Goal: Ask a question: Seek information or help from site administrators or community

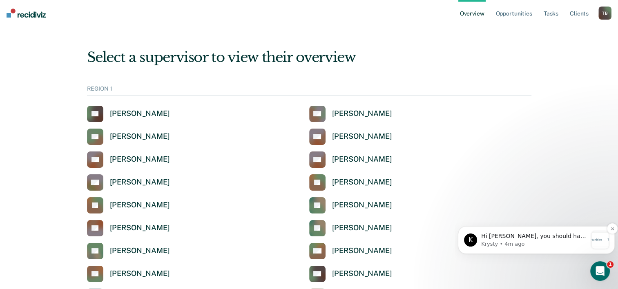
click at [562, 240] on p "Hi [PERSON_NAME], you should have access to this feature! Have you gotten a cha…" at bounding box center [534, 236] width 106 height 8
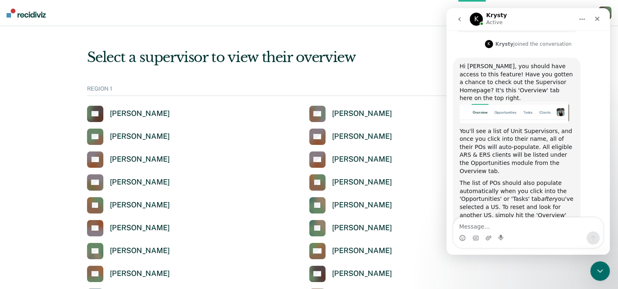
scroll to position [188, 0]
click at [124, 182] on div "[PERSON_NAME]" at bounding box center [140, 182] width 60 height 9
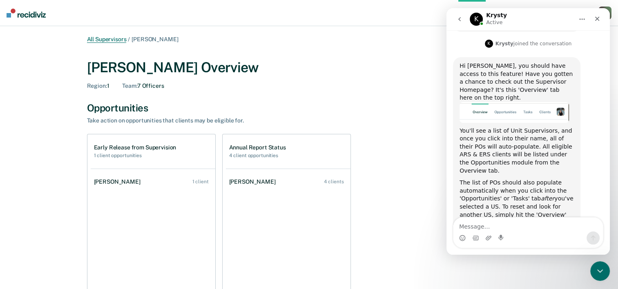
click at [110, 40] on link "All Supervisors" at bounding box center [107, 39] width 40 height 7
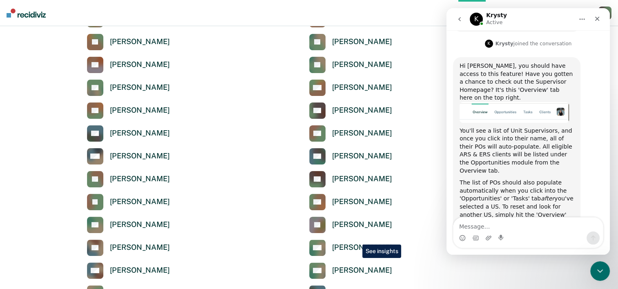
scroll to position [163, 0]
click at [122, 173] on link "DJ [PERSON_NAME]" at bounding box center [128, 179] width 83 height 16
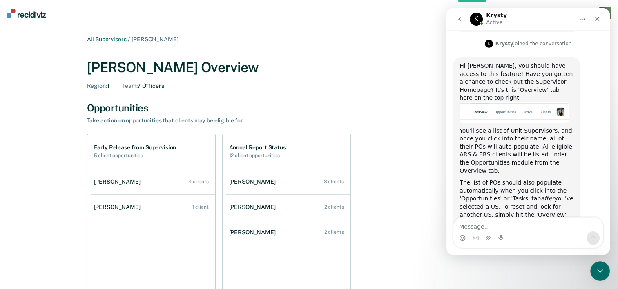
click at [113, 145] on h1 "Early Release from Supervision" at bounding box center [135, 147] width 82 height 7
click at [520, 225] on textarea "Message…" at bounding box center [527, 225] width 149 height 14
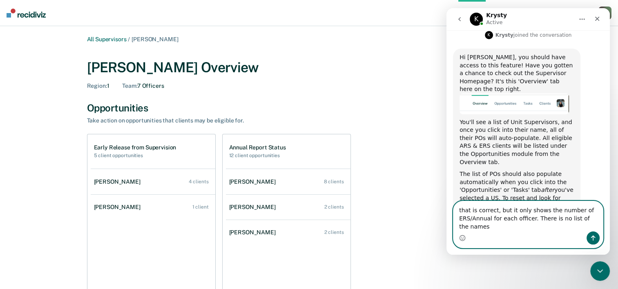
scroll to position [205, 0]
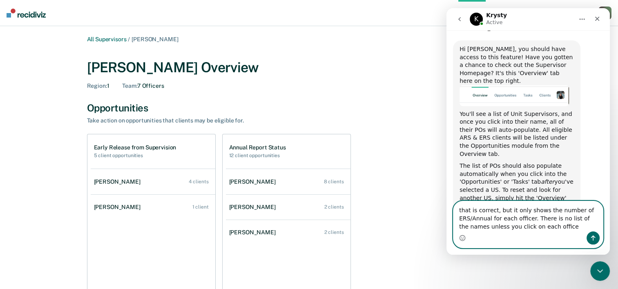
type textarea "that is correct, but it only shows the number of ERS/Annual for each officer. T…"
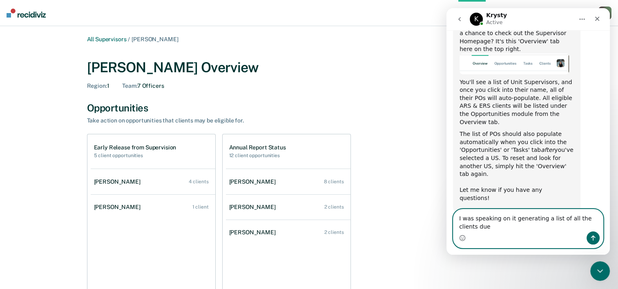
scroll to position [245, 0]
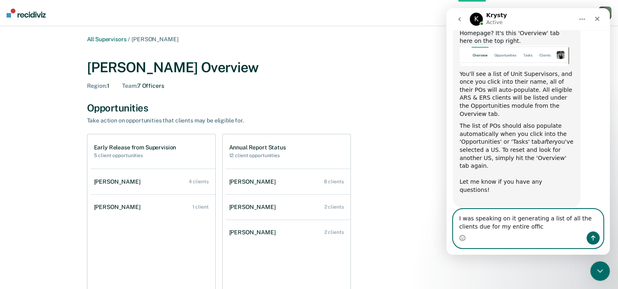
type textarea "I was speaking on it generating a list of all the clients due for my entire off…"
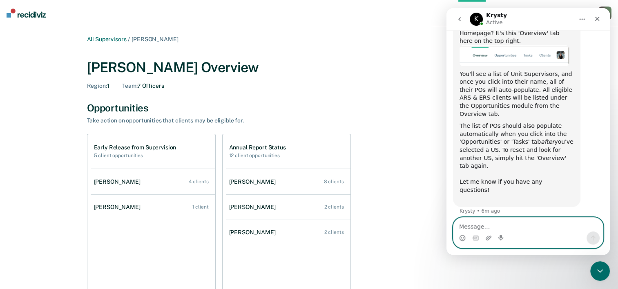
scroll to position [263, 0]
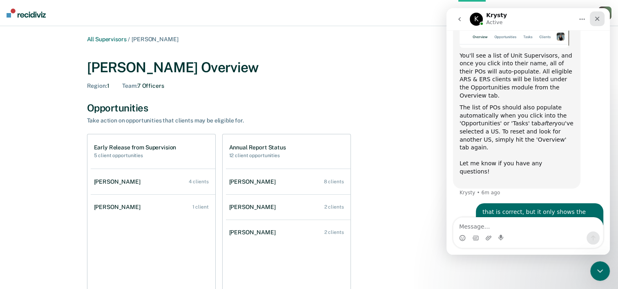
click at [598, 17] on icon "Close" at bounding box center [597, 19] width 4 height 4
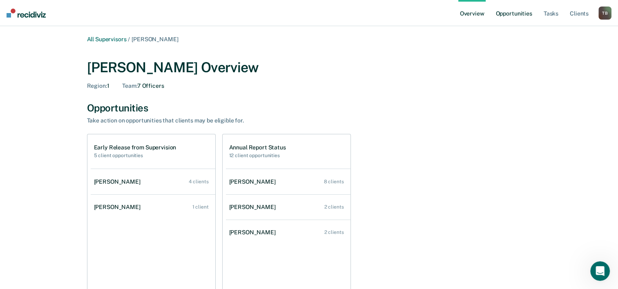
click at [515, 15] on link "Opportunities" at bounding box center [514, 13] width 40 height 26
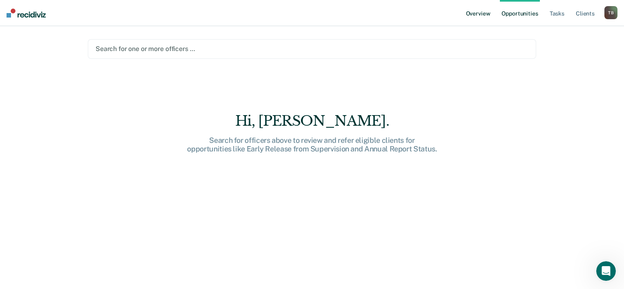
click at [469, 15] on link "Overview" at bounding box center [478, 13] width 28 height 26
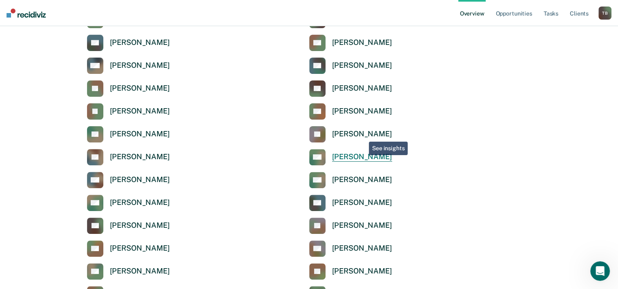
scroll to position [204, 0]
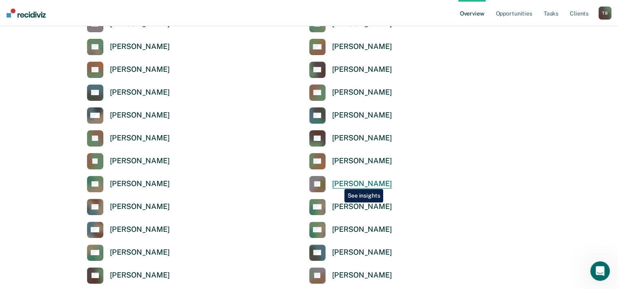
click at [338, 183] on div "[PERSON_NAME]" at bounding box center [362, 183] width 60 height 9
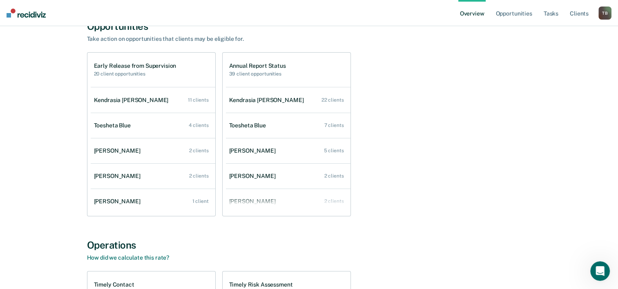
click at [243, 67] on h1 "Annual Report Status" at bounding box center [257, 65] width 57 height 7
click at [106, 75] on h2 "20 client opportunities" at bounding box center [135, 74] width 82 height 6
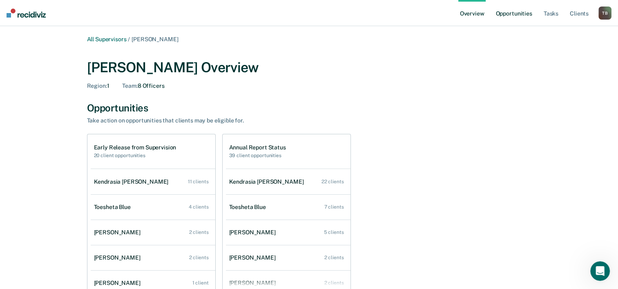
click at [513, 13] on link "Opportunities" at bounding box center [514, 13] width 40 height 26
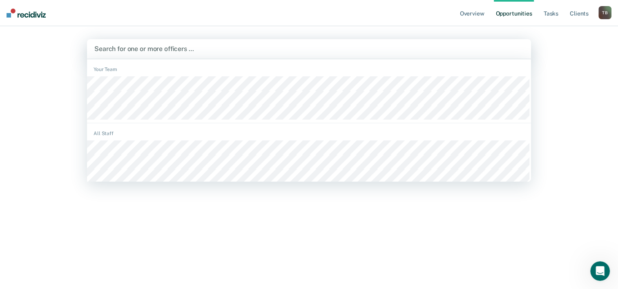
click at [265, 51] on div at bounding box center [308, 48] width 429 height 9
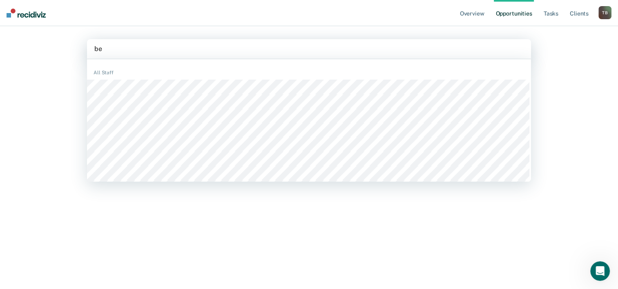
type input "bea"
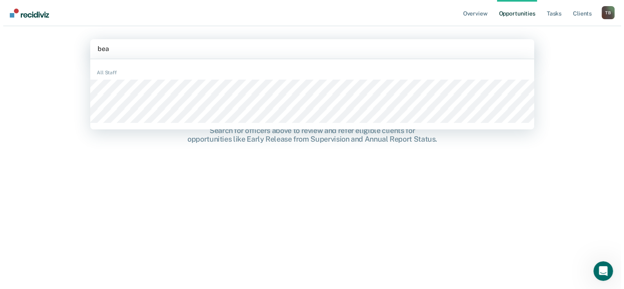
scroll to position [295, 0]
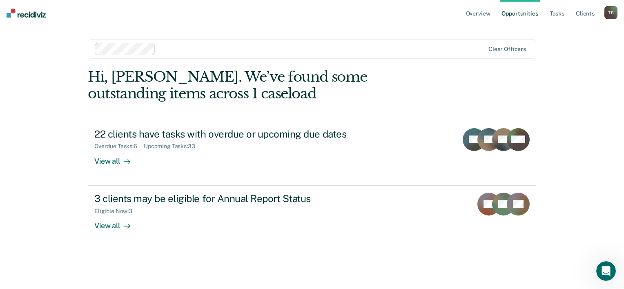
click at [176, 55] on div at bounding box center [290, 49] width 390 height 12
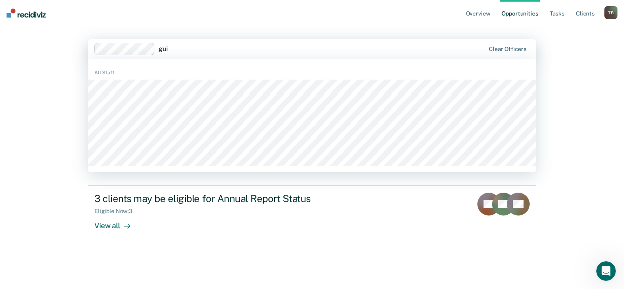
type input "guil"
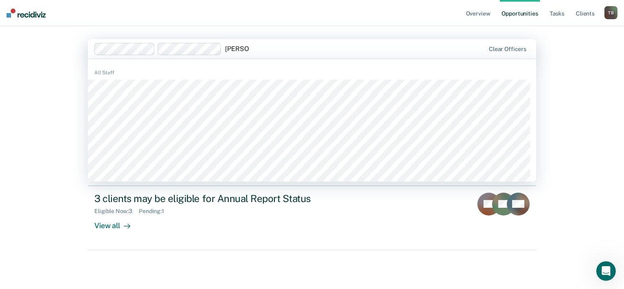
click at [226, 48] on input "[PERSON_NAME]" at bounding box center [237, 49] width 24 height 8
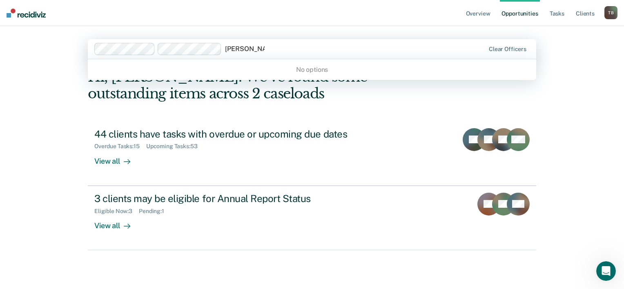
type input "[PERSON_NAME]"
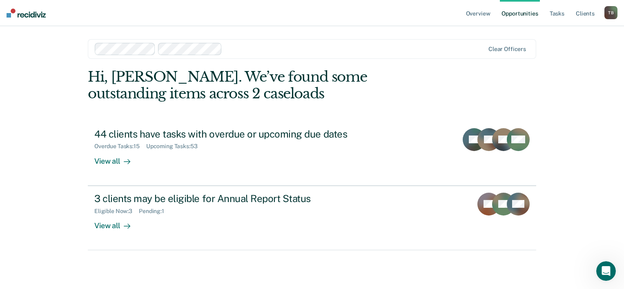
scroll to position [263, 0]
click at [231, 49] on div at bounding box center [354, 48] width 259 height 9
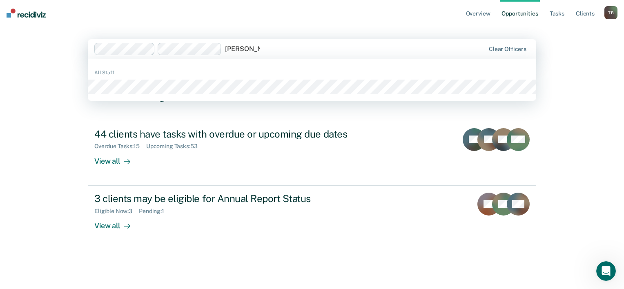
type input "[PERSON_NAME]"
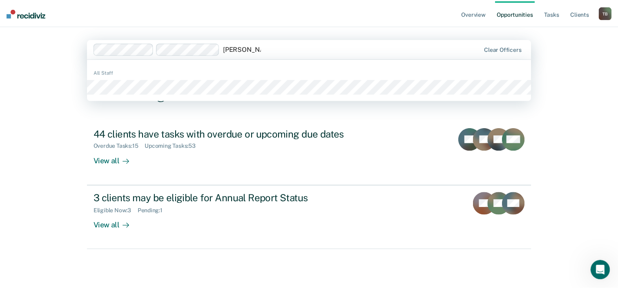
scroll to position [295, 0]
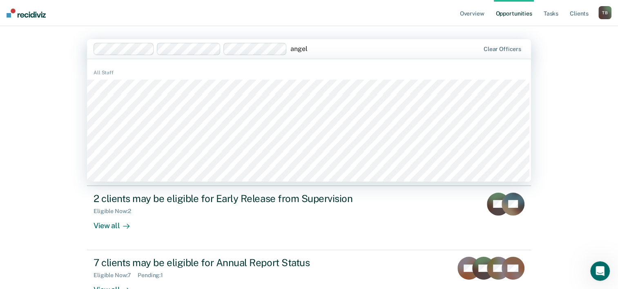
type input "angeli"
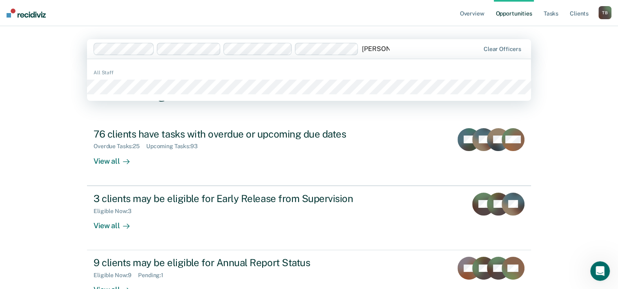
type input "[PERSON_NAME]"
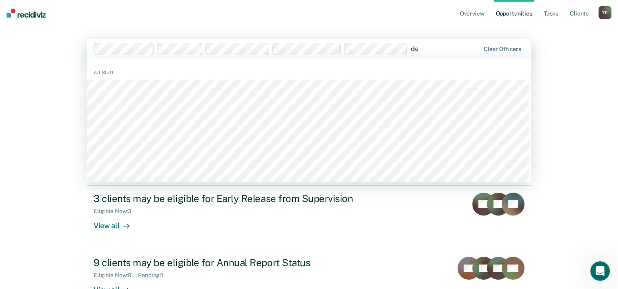
type input "dev"
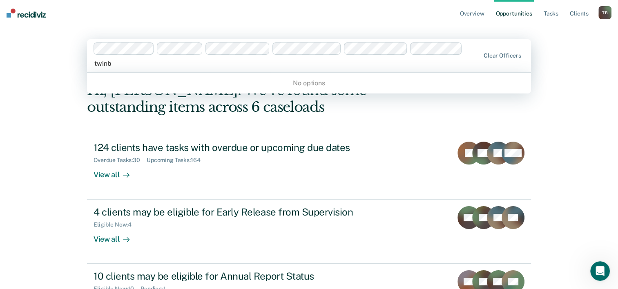
type input "twin"
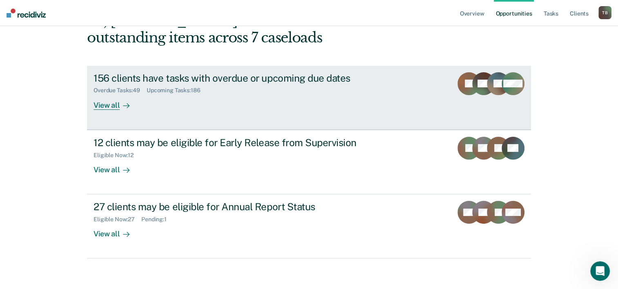
scroll to position [73, 0]
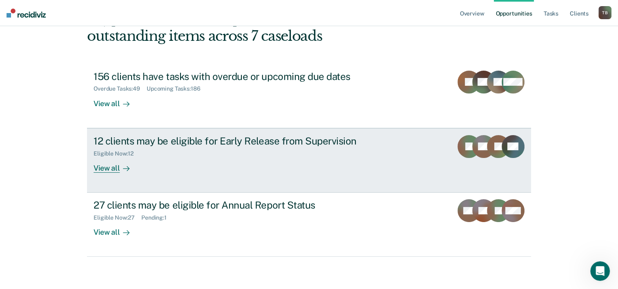
click at [109, 169] on div "View all" at bounding box center [117, 165] width 46 height 16
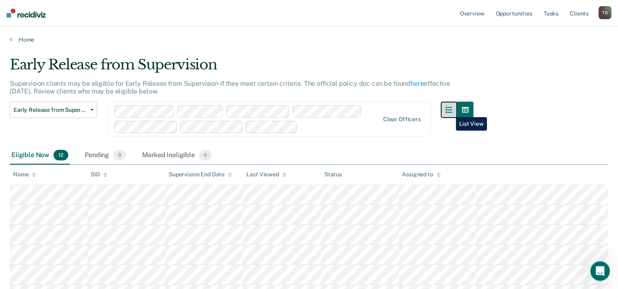
click at [450, 111] on icon "button" at bounding box center [449, 110] width 7 height 7
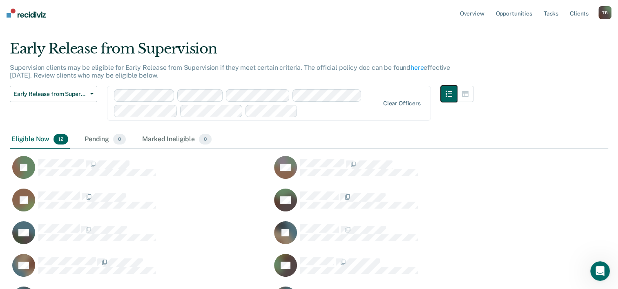
scroll to position [13, 0]
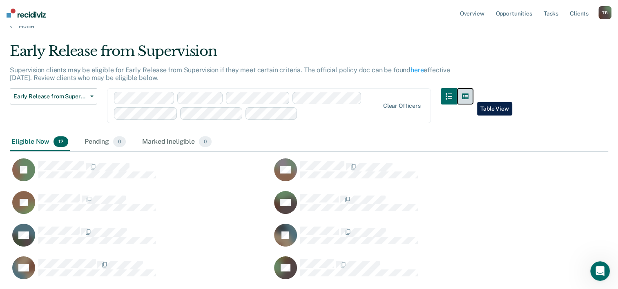
click at [468, 95] on icon "button" at bounding box center [465, 97] width 7 height 6
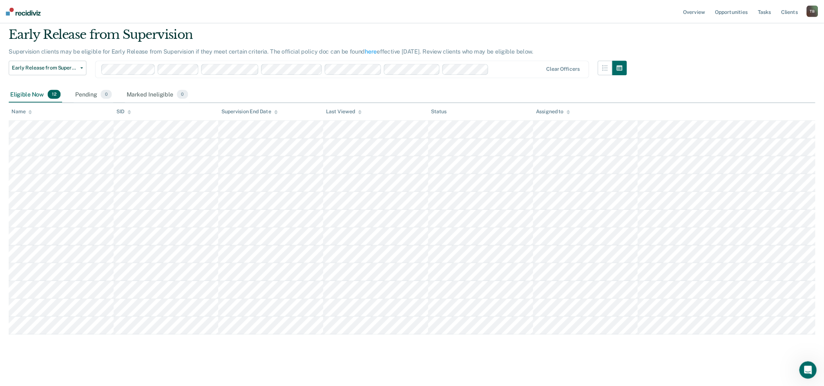
scroll to position [254, 0]
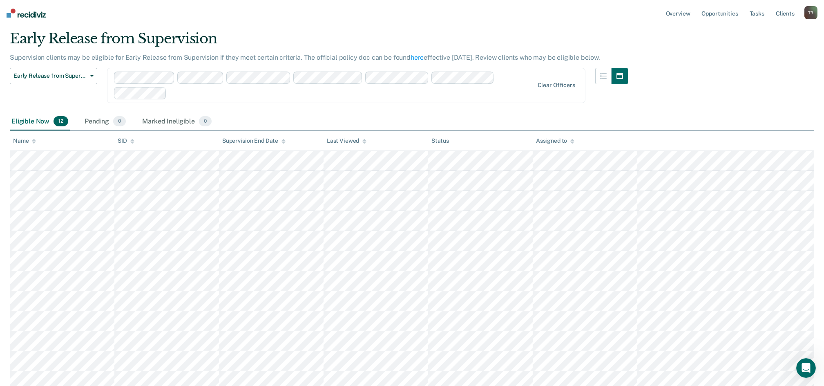
drag, startPoint x: 365, startPoint y: 1, endPoint x: 504, endPoint y: 42, distance: 144.2
click at [504, 42] on div "Early Release from Supervision" at bounding box center [319, 41] width 618 height 23
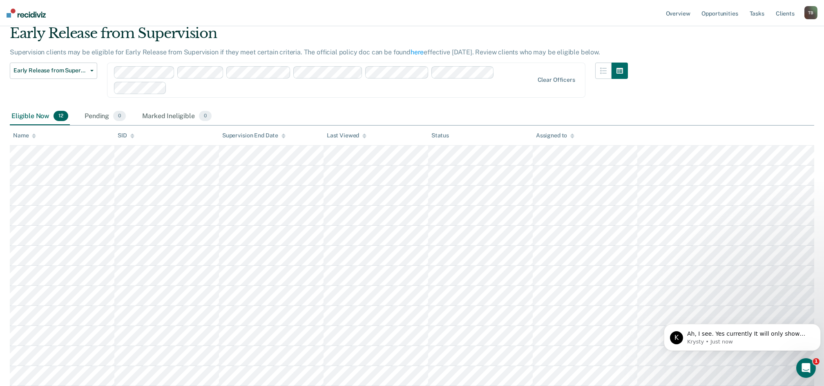
scroll to position [30, 0]
click at [624, 289] on p "Ah, I see. Yes currently It will only show per Unit Supervisor and not the enti…" at bounding box center [747, 333] width 123 height 8
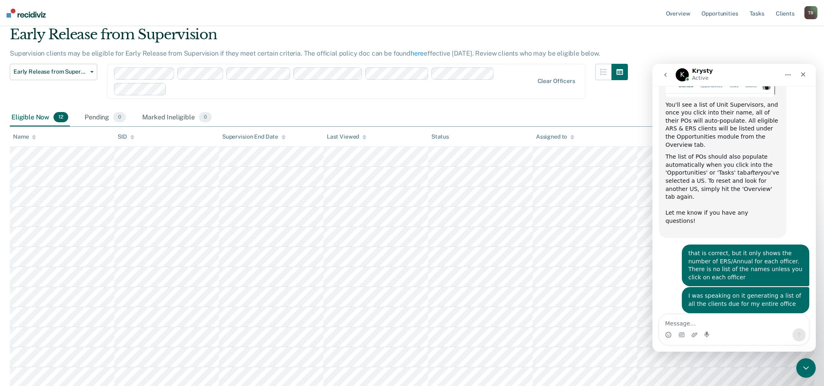
scroll to position [309, 0]
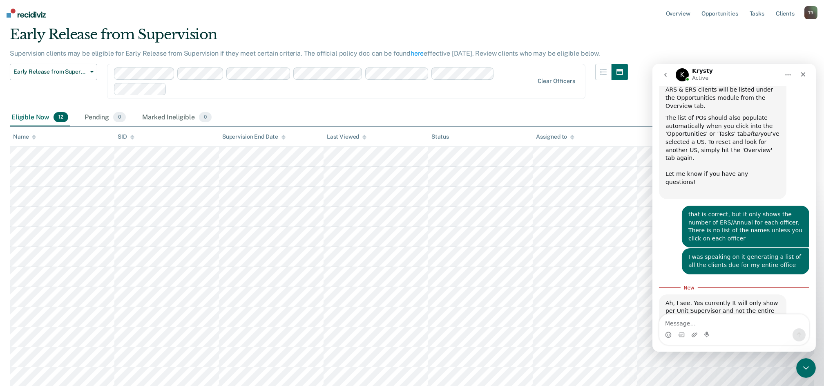
click at [624, 289] on textarea "Message…" at bounding box center [733, 321] width 149 height 14
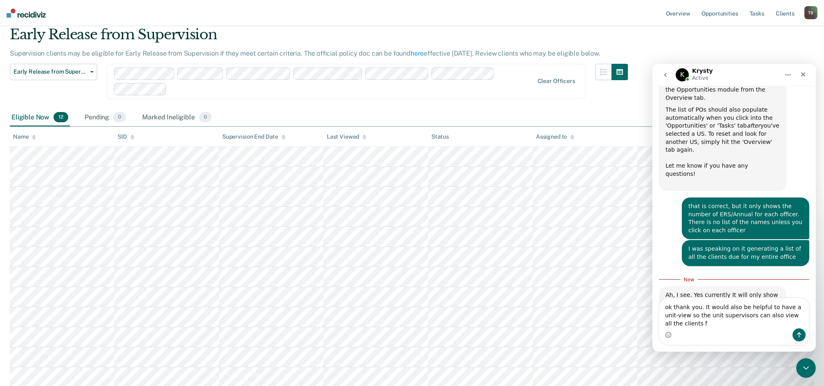
scroll to position [325, 0]
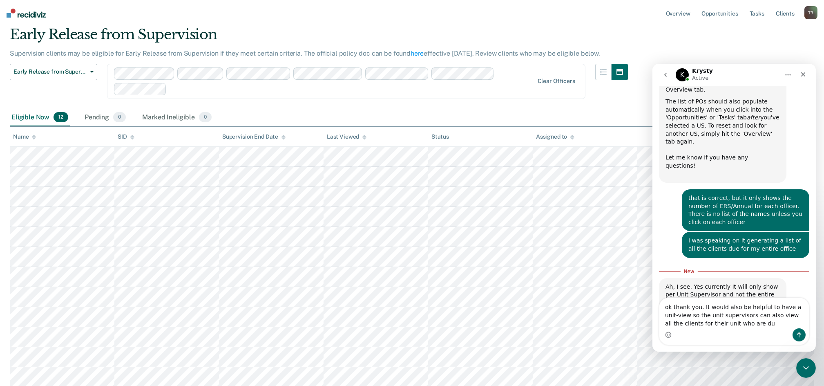
type textarea "ok thank you. It would also be helpful to have a unit-view so the unit supervis…"
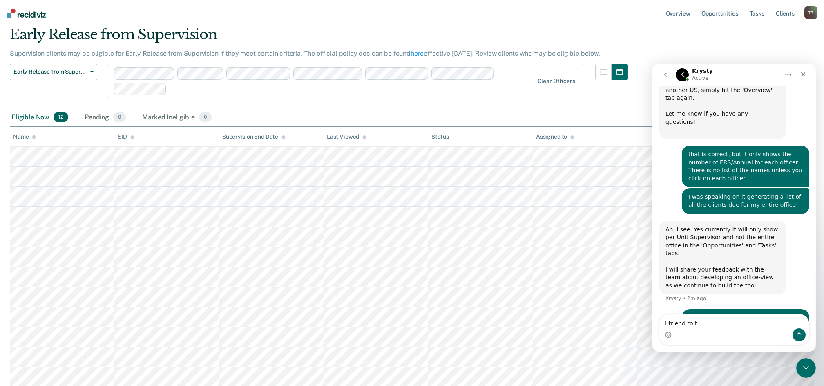
scroll to position [375, 0]
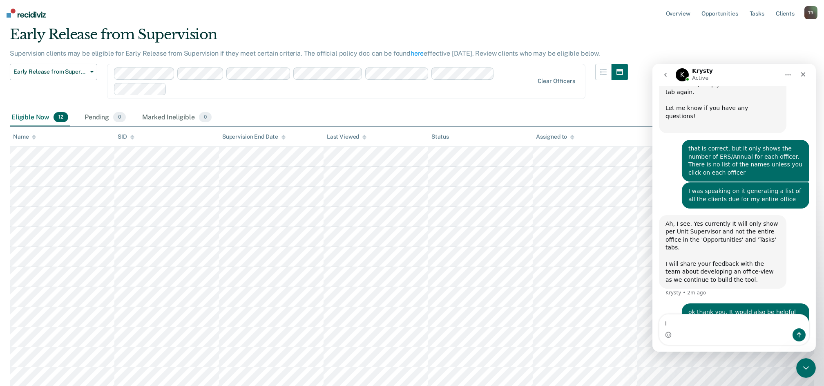
type textarea "I"
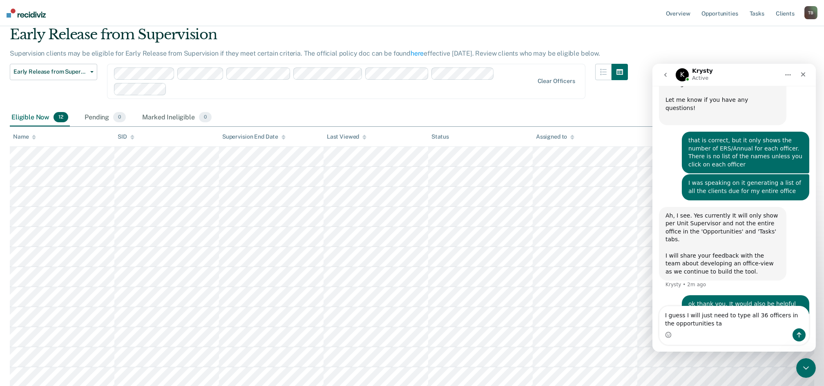
type textarea "I guess I will just need to type all 36 officers in the opportunities tab"
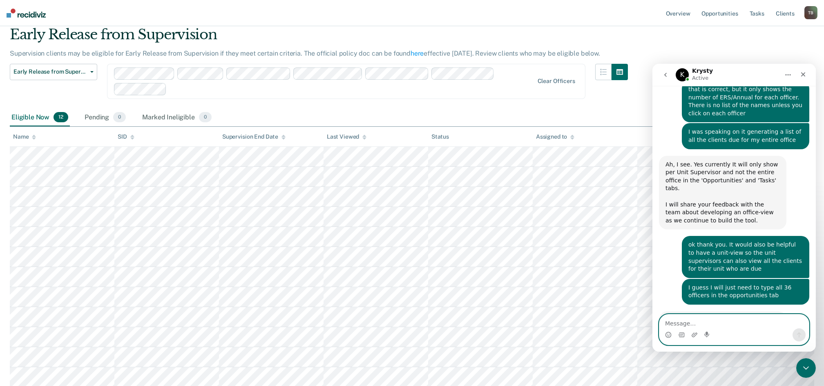
scroll to position [439, 0]
